Goal: Information Seeking & Learning: Learn about a topic

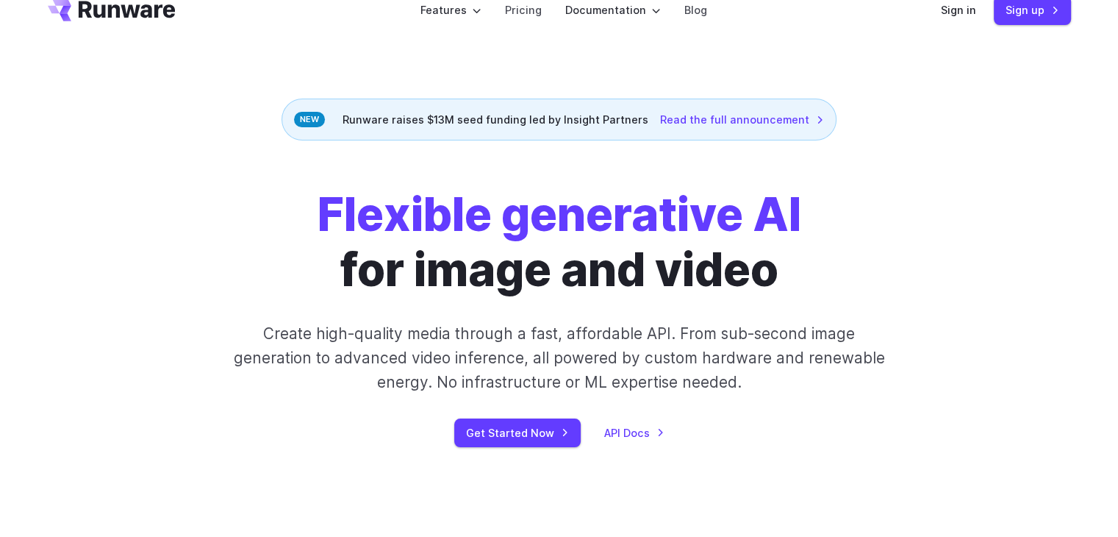
scroll to position [29, 0]
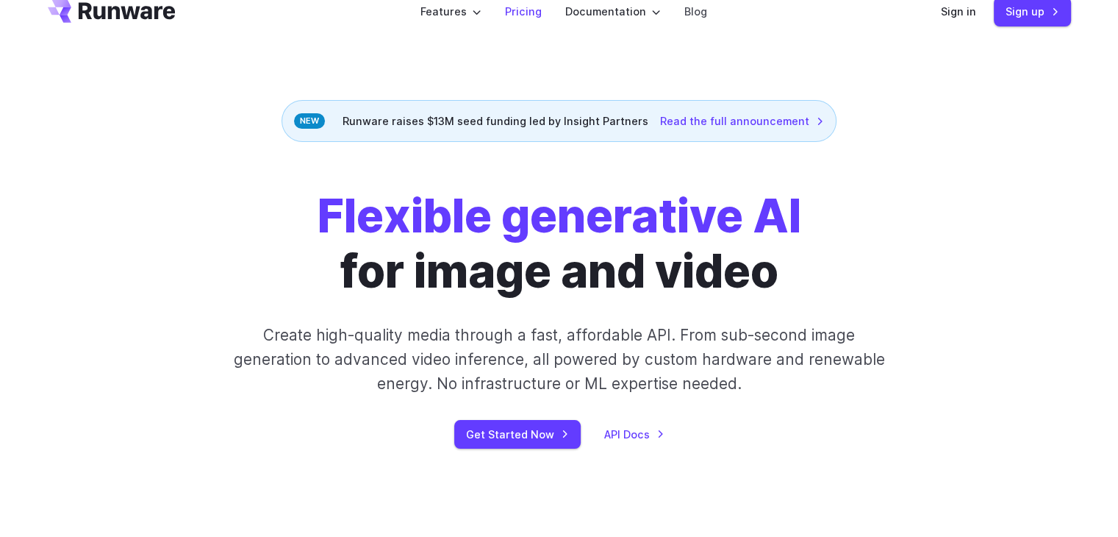
click at [526, 12] on link "Pricing" at bounding box center [523, 11] width 37 height 17
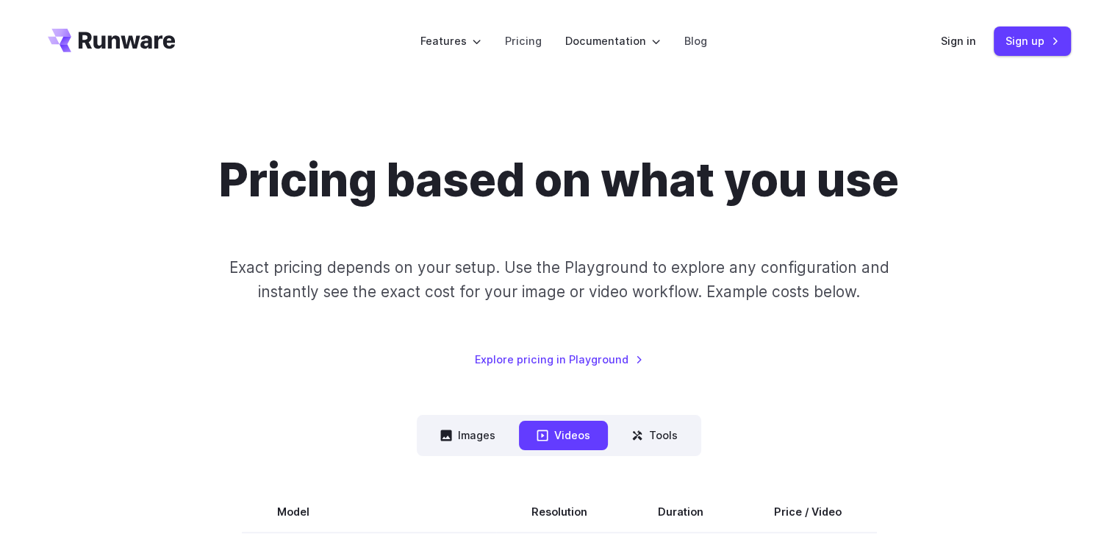
scroll to position [141, 0]
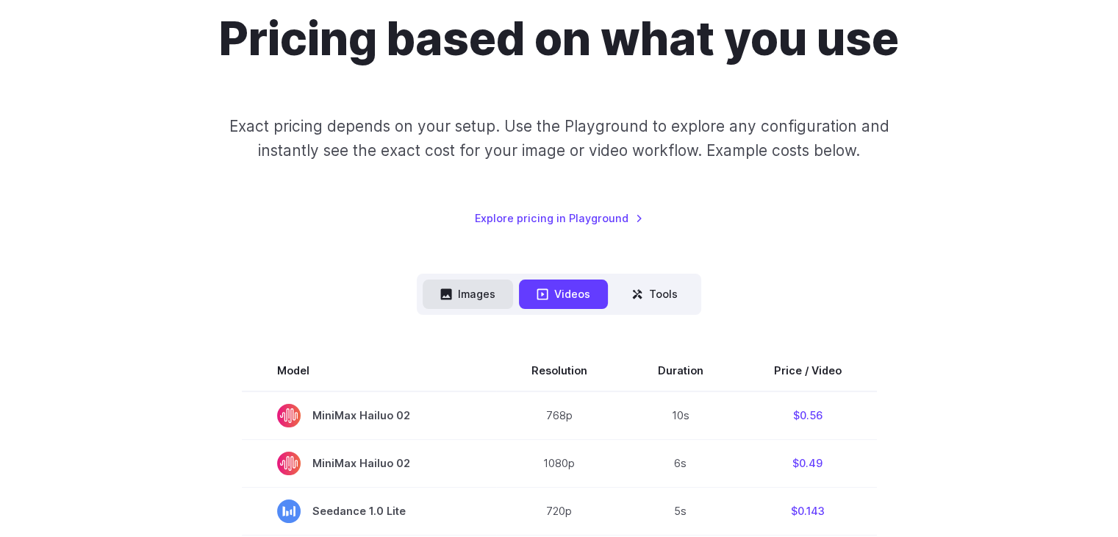
click at [468, 289] on button "Images" at bounding box center [468, 293] width 90 height 29
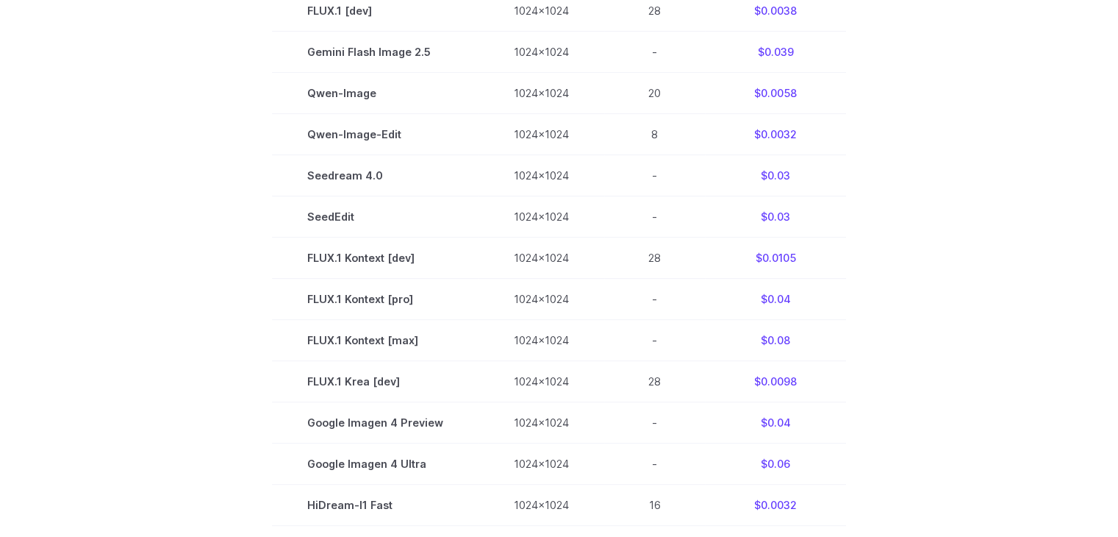
scroll to position [579, 0]
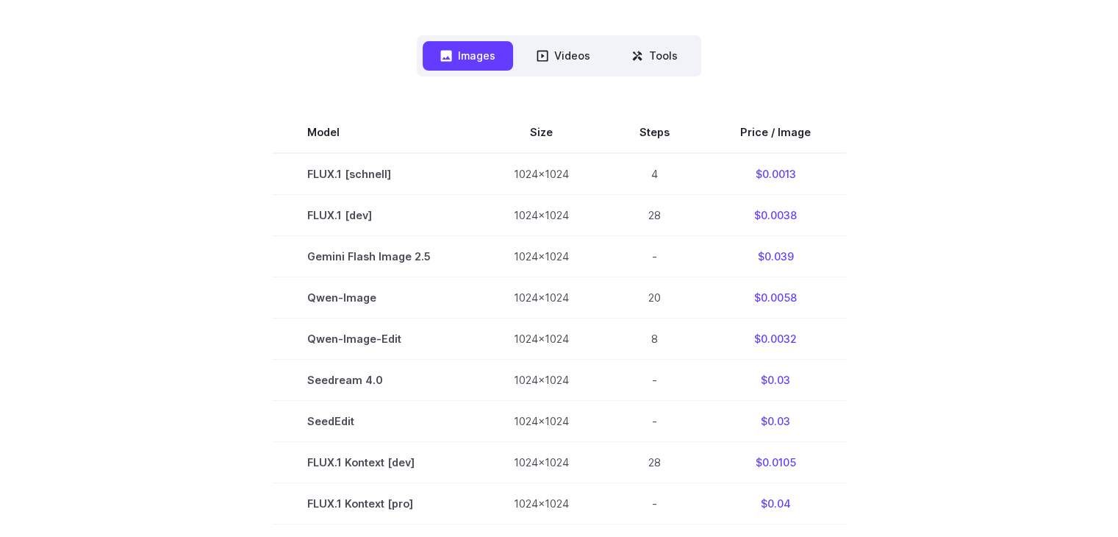
click at [252, 310] on section "Model Size Steps Price / Image FLUX.1 [schnell] 1024x1024 4 $0.0013 FLUX.1 [dev…" at bounding box center [559, 544] width 1023 height 865
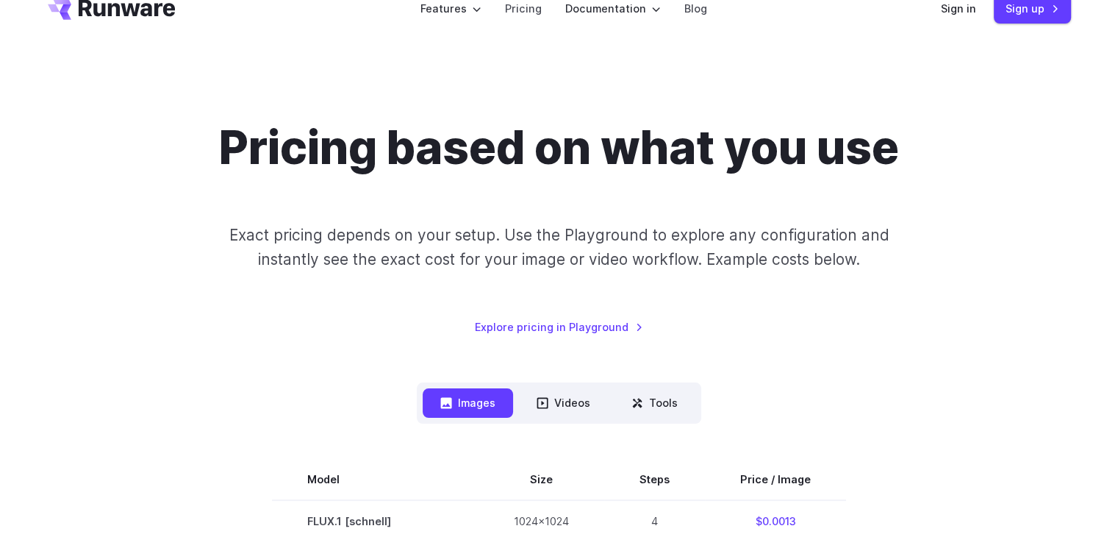
scroll to position [0, 0]
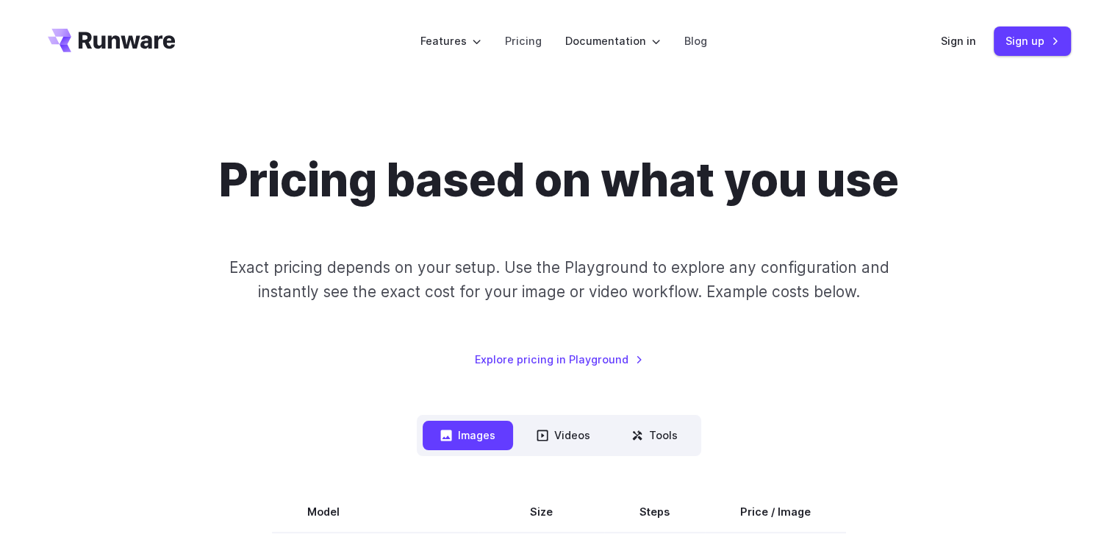
click at [962, 268] on div "Pricing based on what you use Exact pricing depends on your setup. Use the Play…" at bounding box center [559, 260] width 1023 height 215
click at [668, 165] on h1 "Pricing based on what you use" at bounding box center [559, 180] width 680 height 55
click at [597, 180] on h1 "Pricing based on what you use" at bounding box center [559, 180] width 680 height 55
